Goal: Task Accomplishment & Management: Manage account settings

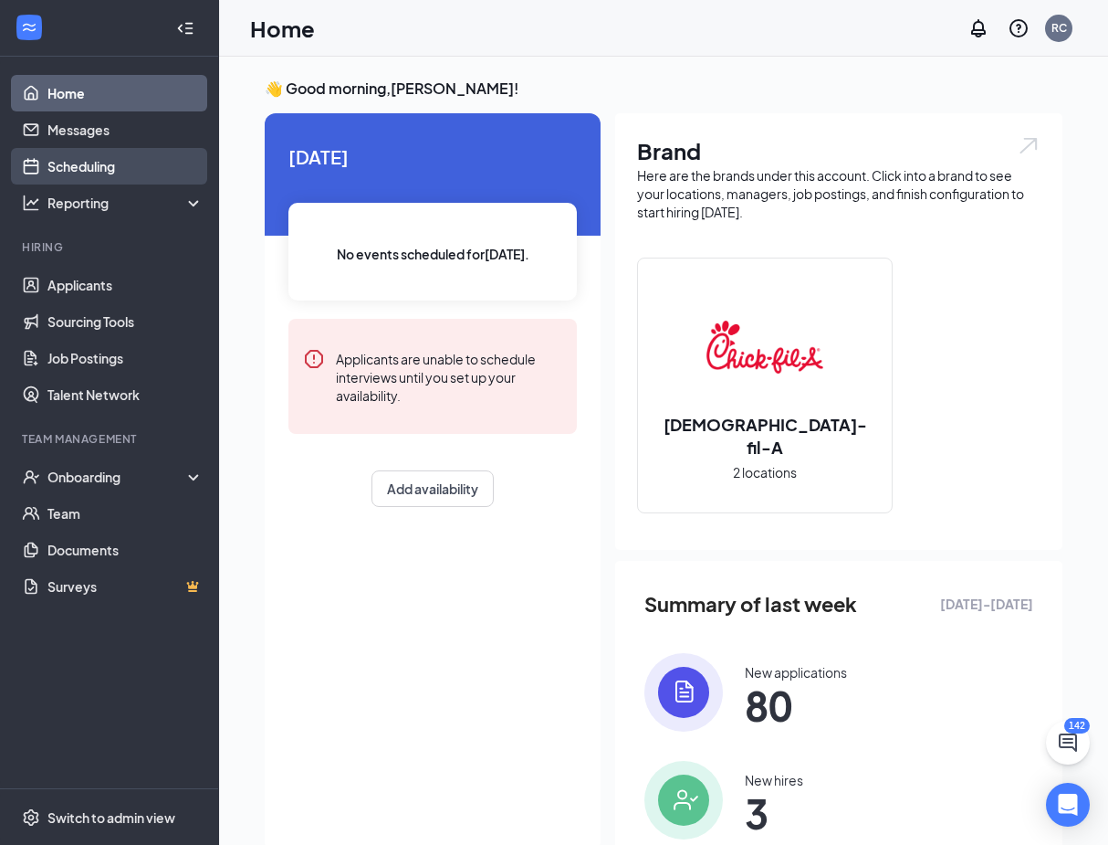
click at [83, 174] on link "Scheduling" at bounding box center [125, 166] width 156 height 37
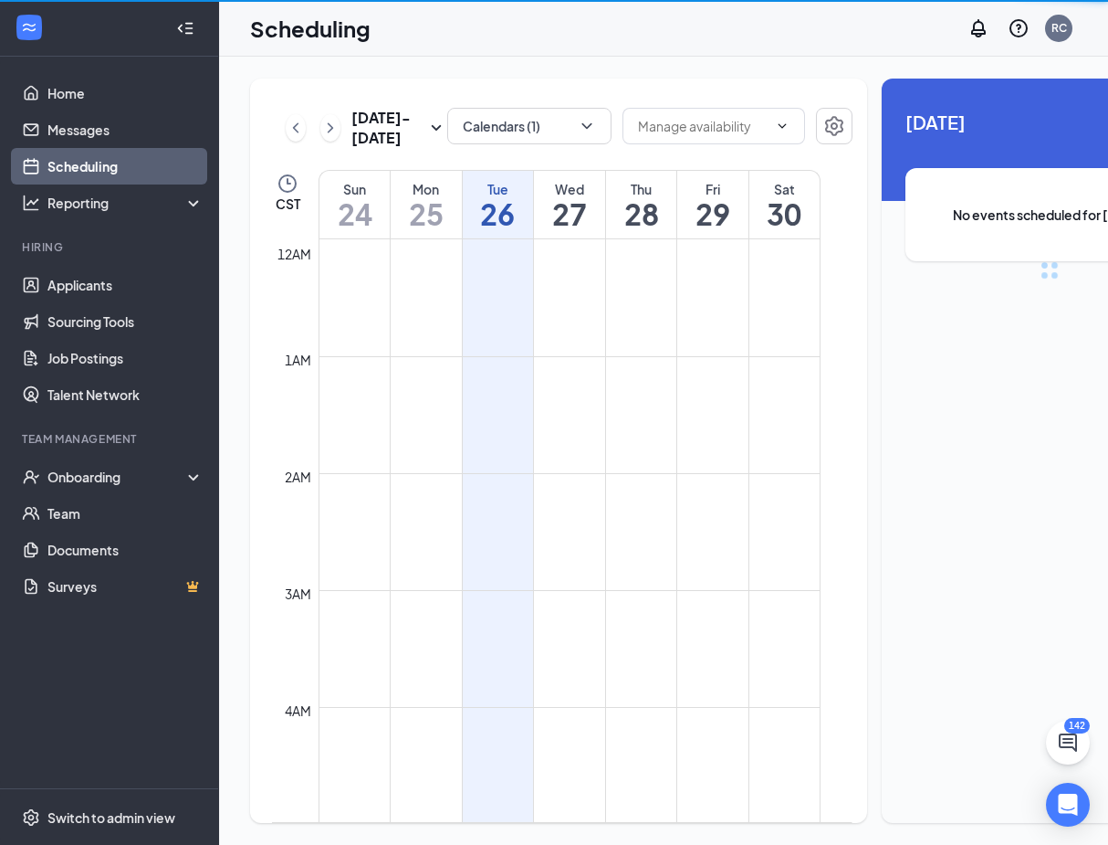
scroll to position [898, 0]
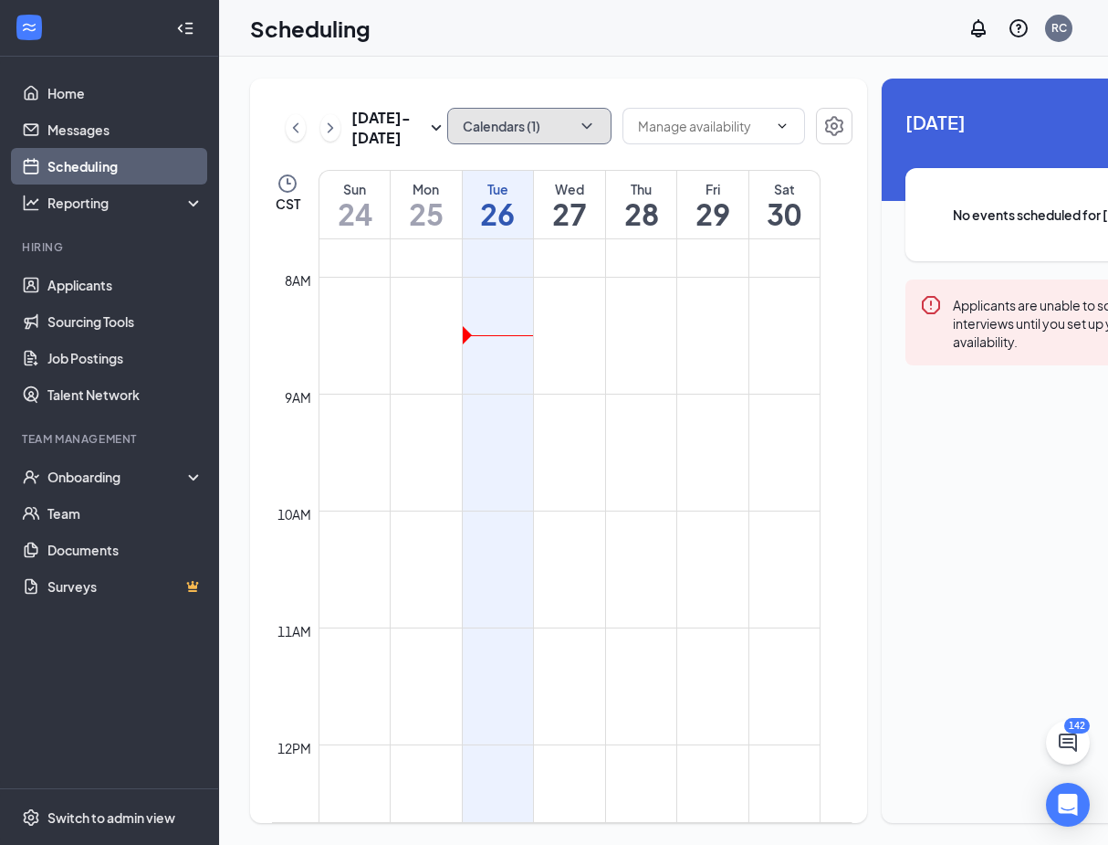
click at [560, 135] on button "Calendars (1)" at bounding box center [529, 126] width 164 height 37
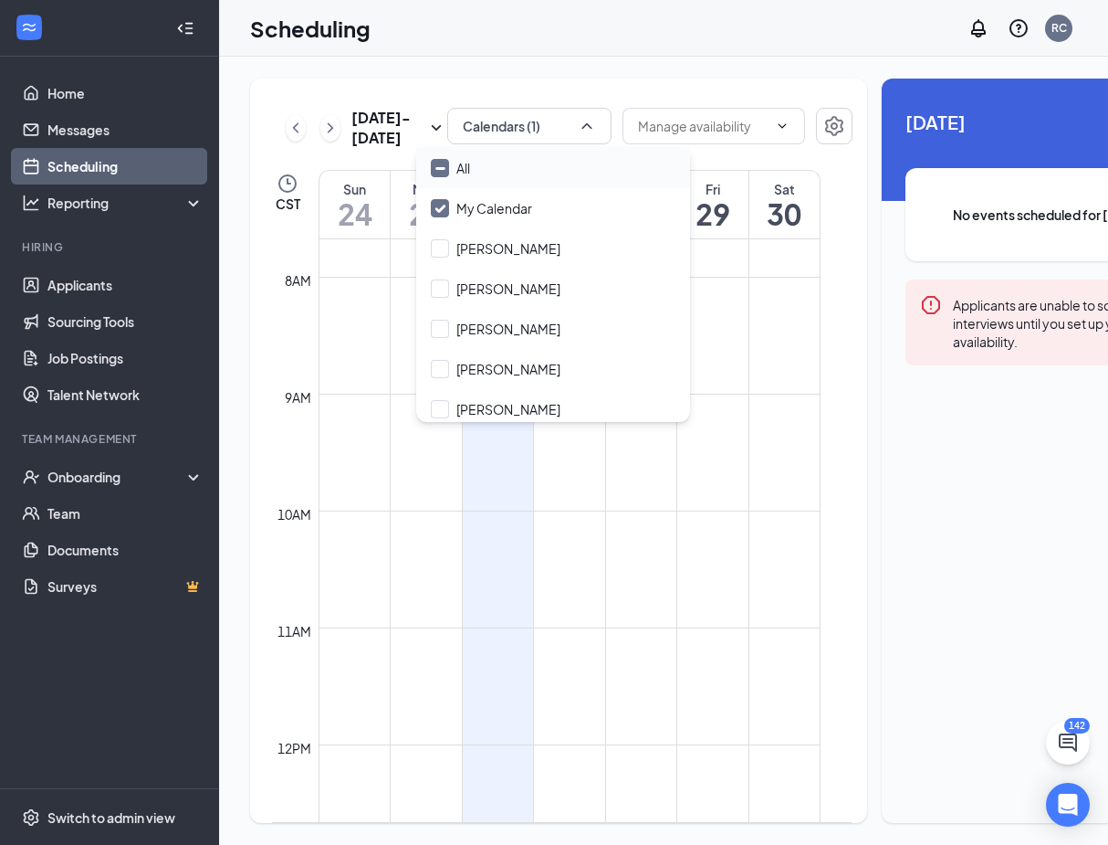
click at [499, 173] on div "All" at bounding box center [553, 168] width 274 height 40
checkbox input "true"
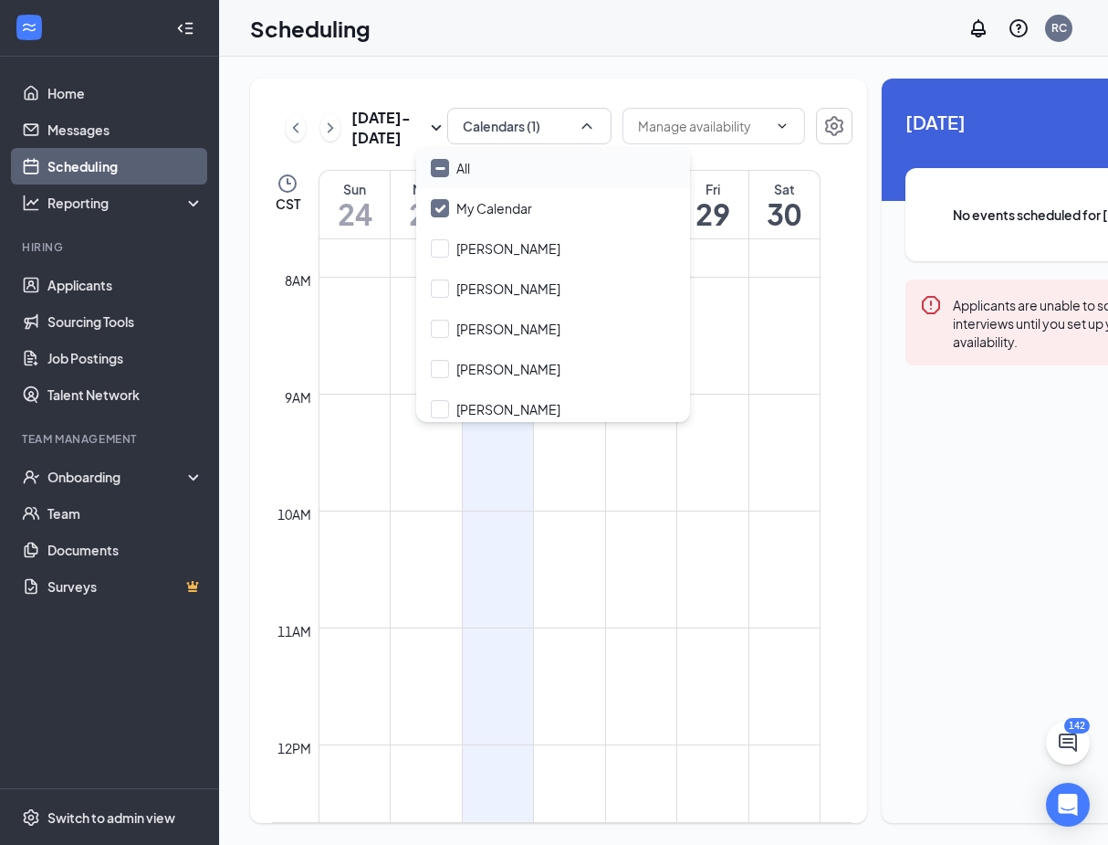
checkbox input "true"
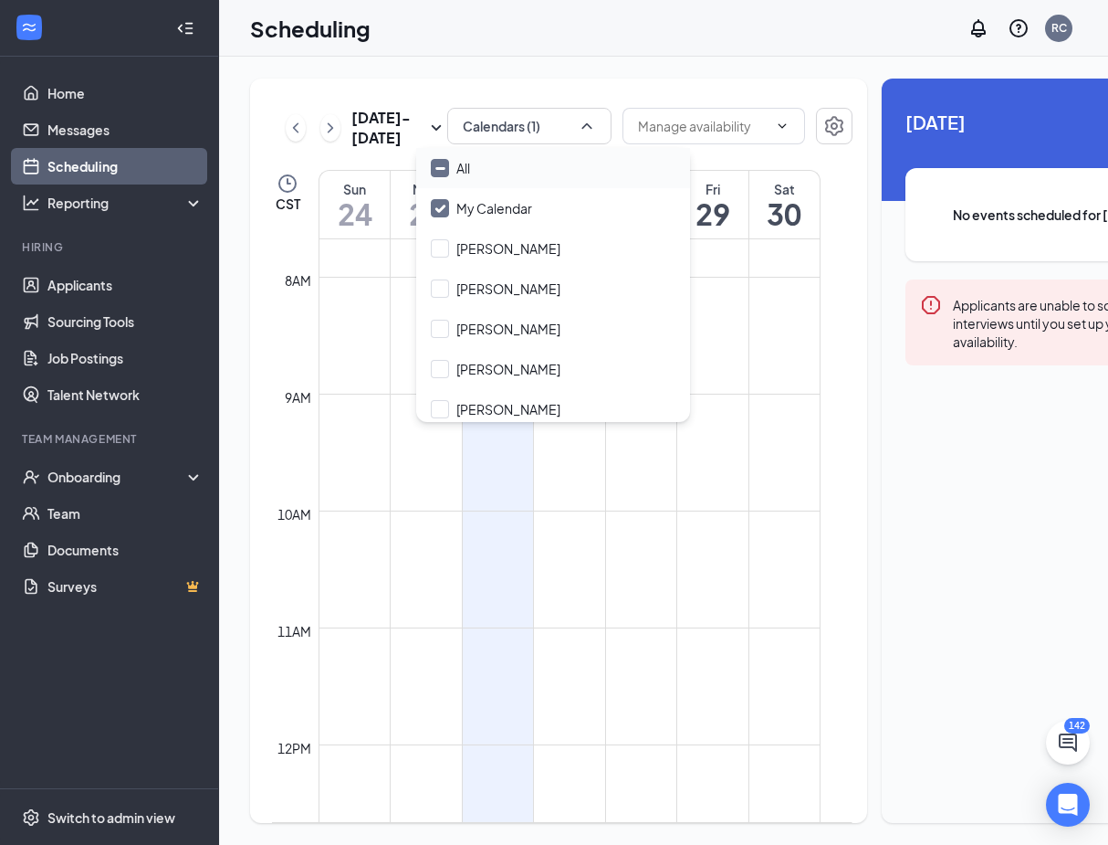
checkbox input "true"
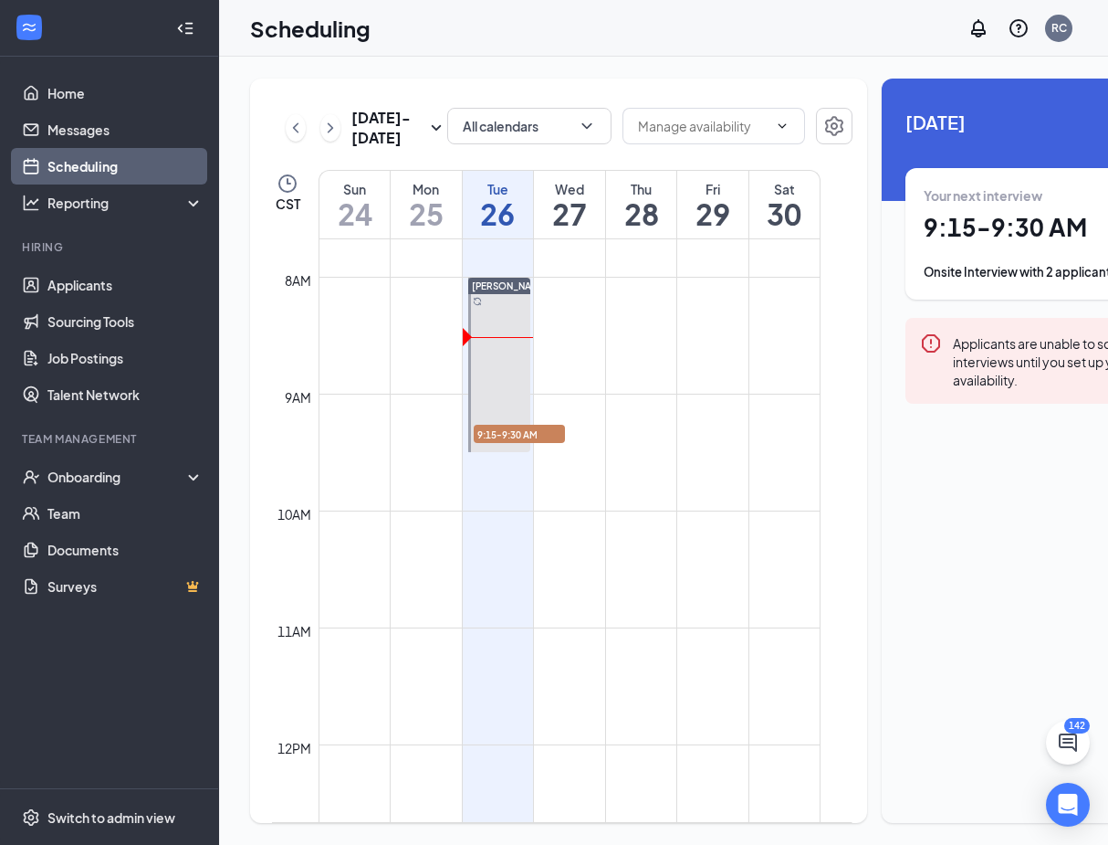
click at [542, 66] on div "[DATE] - [DATE] All calendars CST Sun 24 Mon 25 Tue 26 Wed 27 Thu 28 Fri 29 Sat…" at bounding box center [734, 451] width 1030 height 788
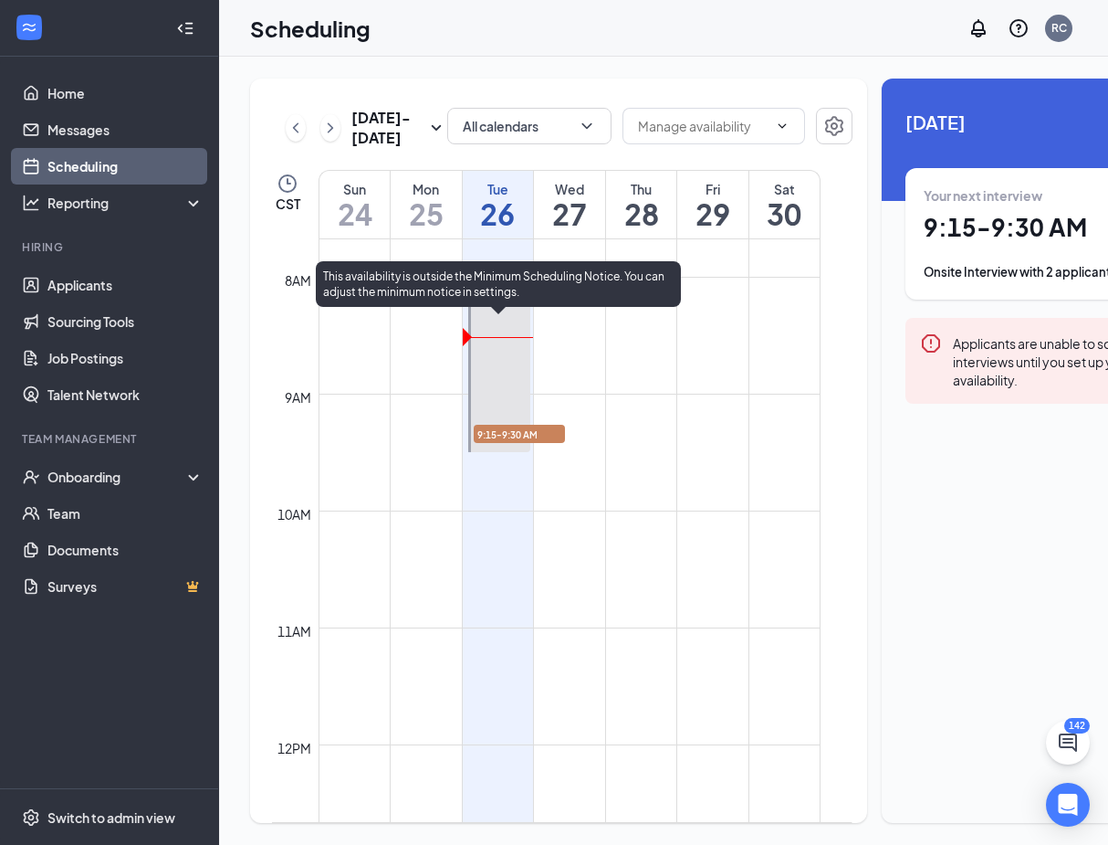
click at [509, 443] on span "9:15-9:30 AM" at bounding box center [519, 434] width 91 height 18
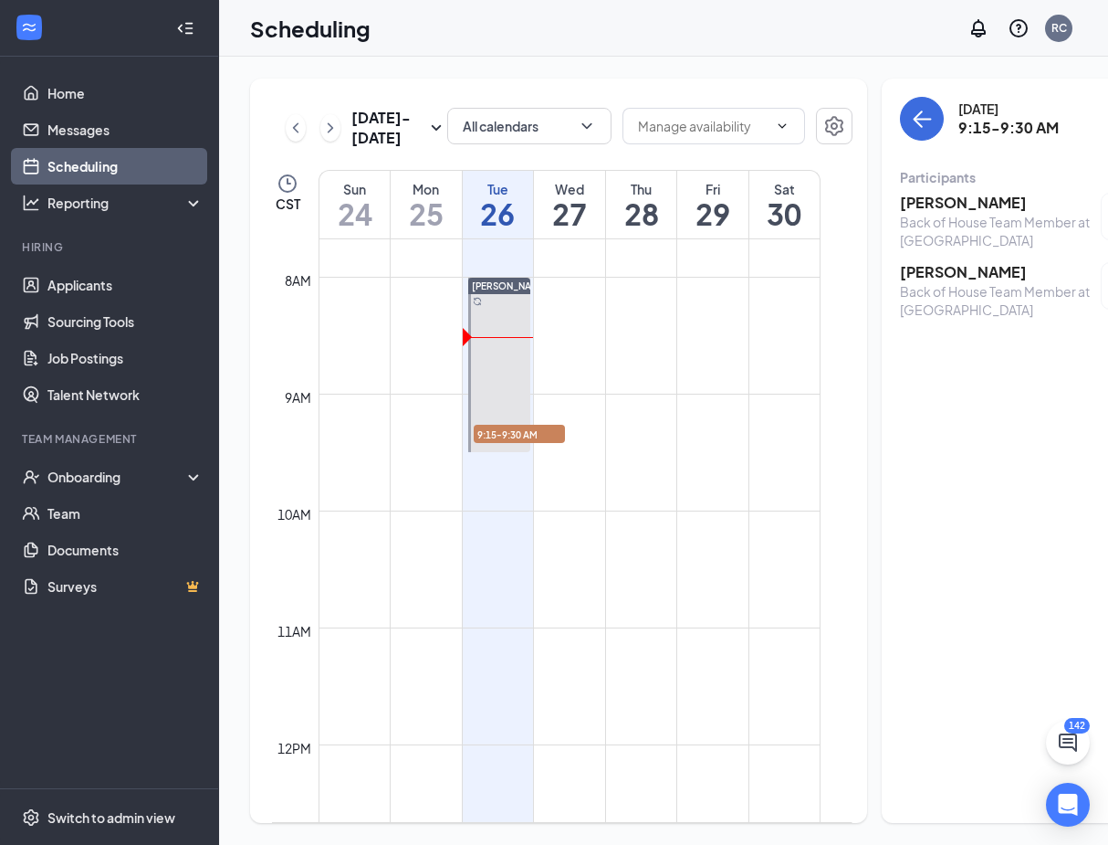
click at [951, 205] on h3 "[PERSON_NAME]" at bounding box center [996, 203] width 192 height 20
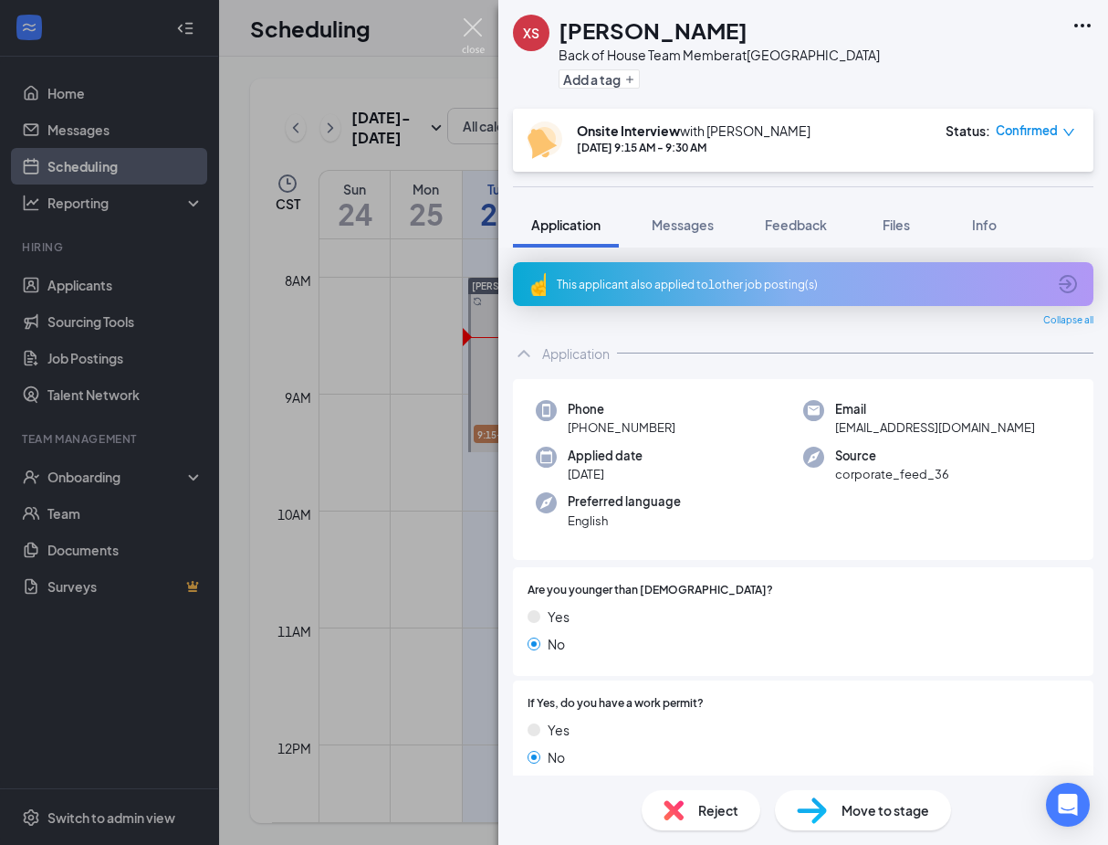
click at [477, 31] on img at bounding box center [473, 36] width 23 height 36
